Goal: Transaction & Acquisition: Purchase product/service

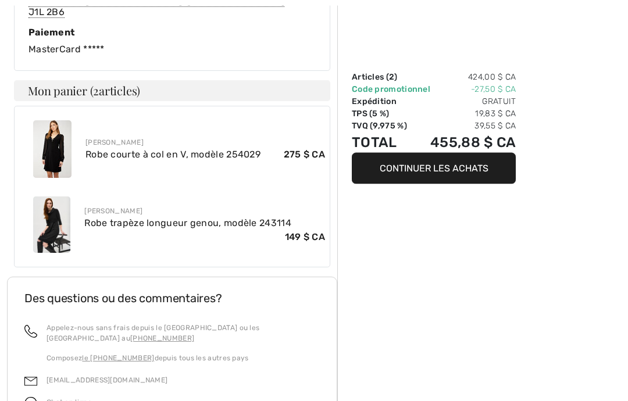
scroll to position [452, 0]
click at [256, 226] on font "Robe trapèze longueur genou, modèle 243114" at bounding box center [187, 222] width 207 height 11
click at [50, 225] on img at bounding box center [51, 225] width 37 height 56
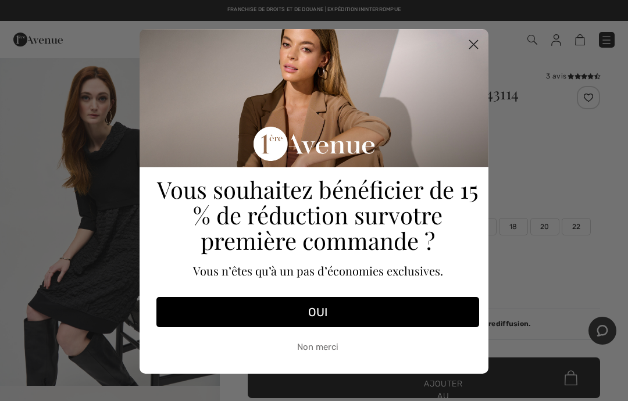
click at [478, 43] on circle "Fermer la boîte de dialogue" at bounding box center [473, 44] width 19 height 19
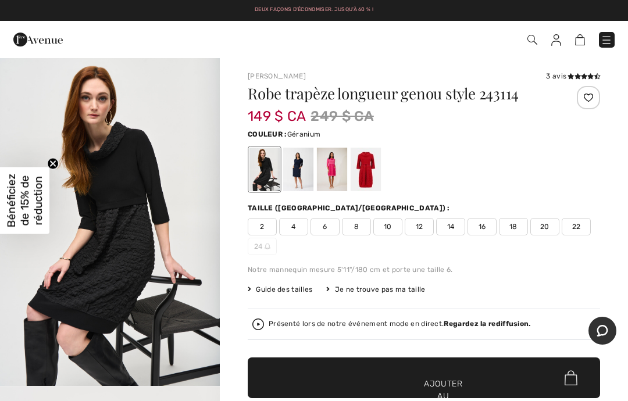
click at [344, 163] on div at bounding box center [332, 170] width 30 height 44
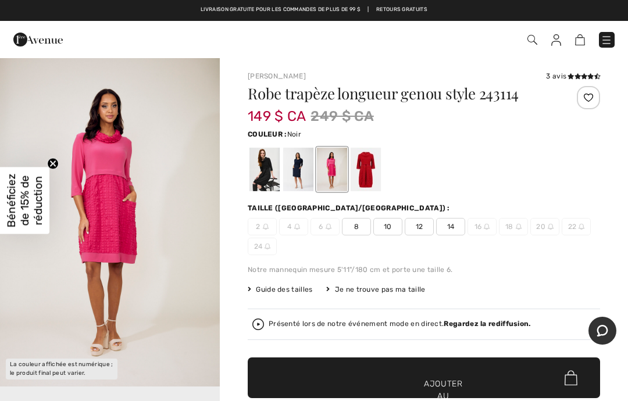
click at [266, 170] on div at bounding box center [264, 170] width 30 height 44
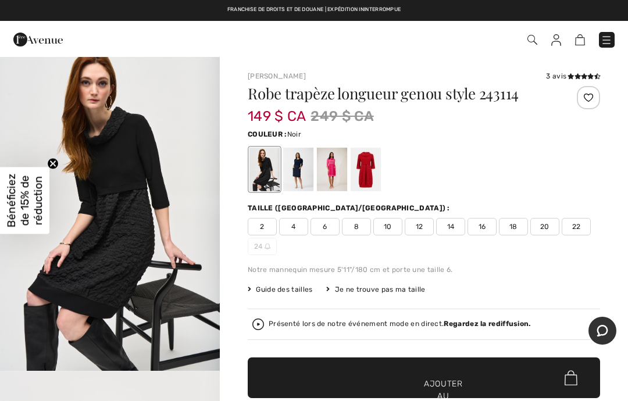
scroll to position [22, 0]
